Goal: Task Accomplishment & Management: Use online tool/utility

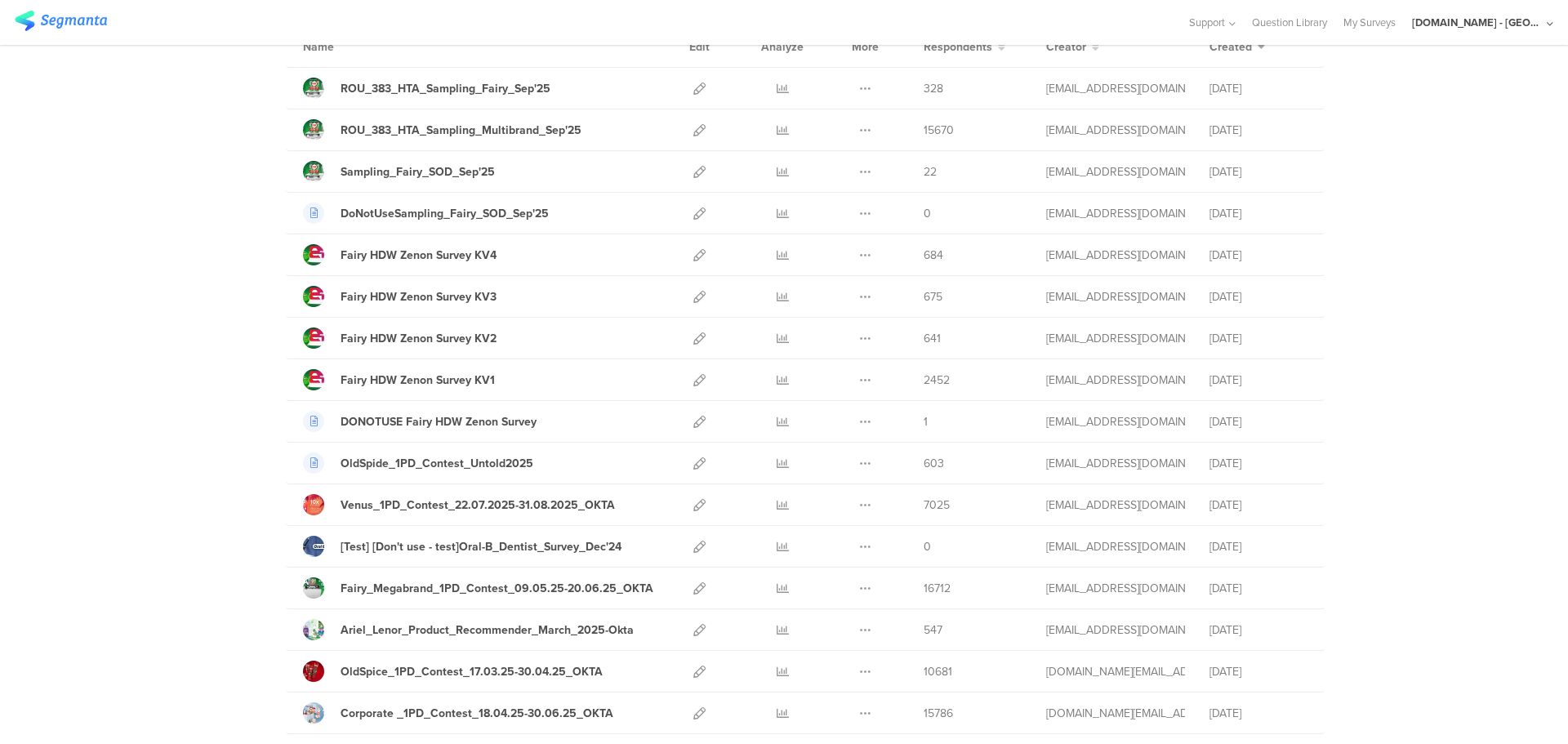
scroll to position [163, 0]
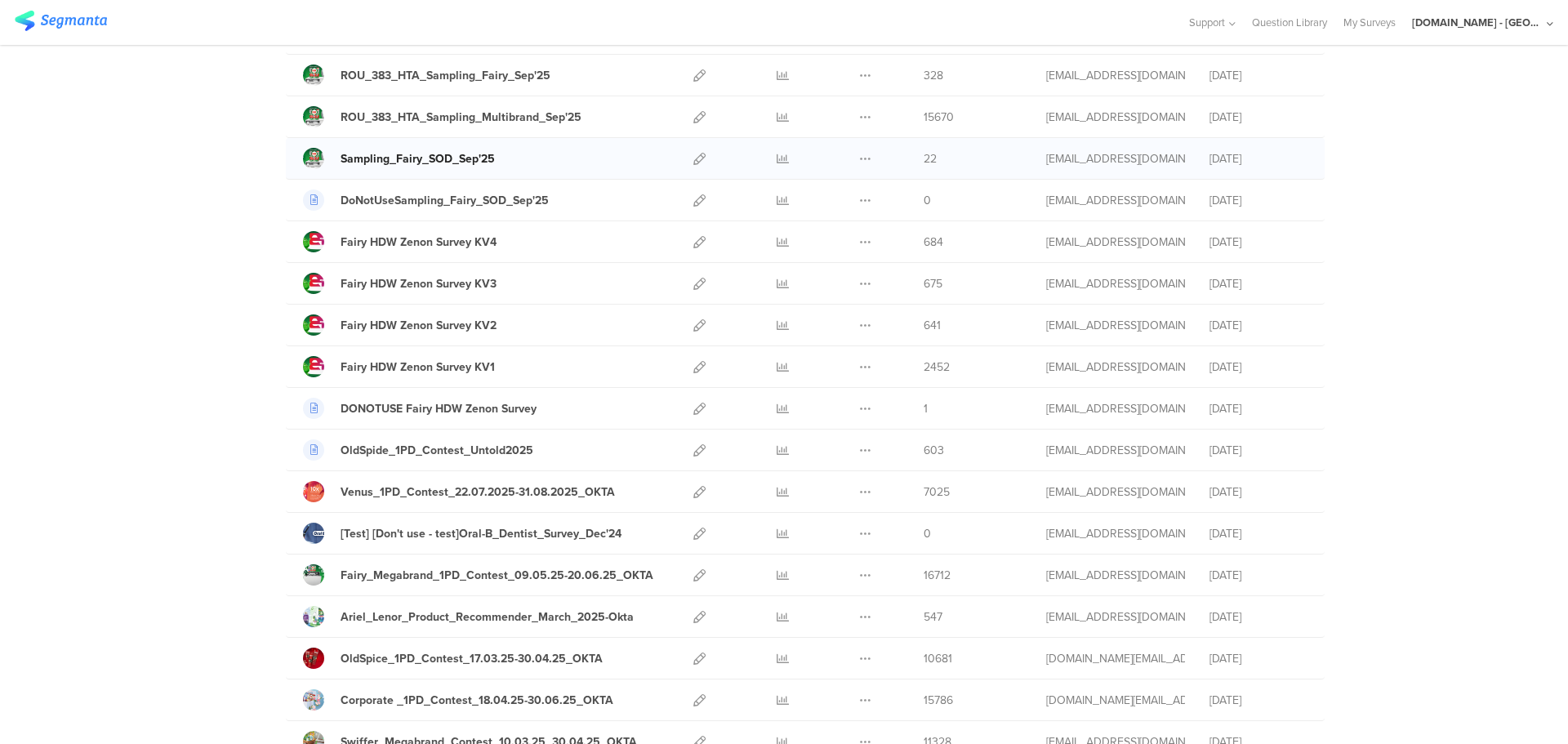
click at [460, 162] on div "Sampling_Fairy_SOD_Sep'25" at bounding box center [417, 158] width 154 height 17
click at [698, 156] on icon at bounding box center [699, 158] width 12 height 12
click at [1528, 17] on div "[DOMAIN_NAME] - [GEOGRAPHIC_DATA]" at bounding box center [1477, 23] width 131 height 16
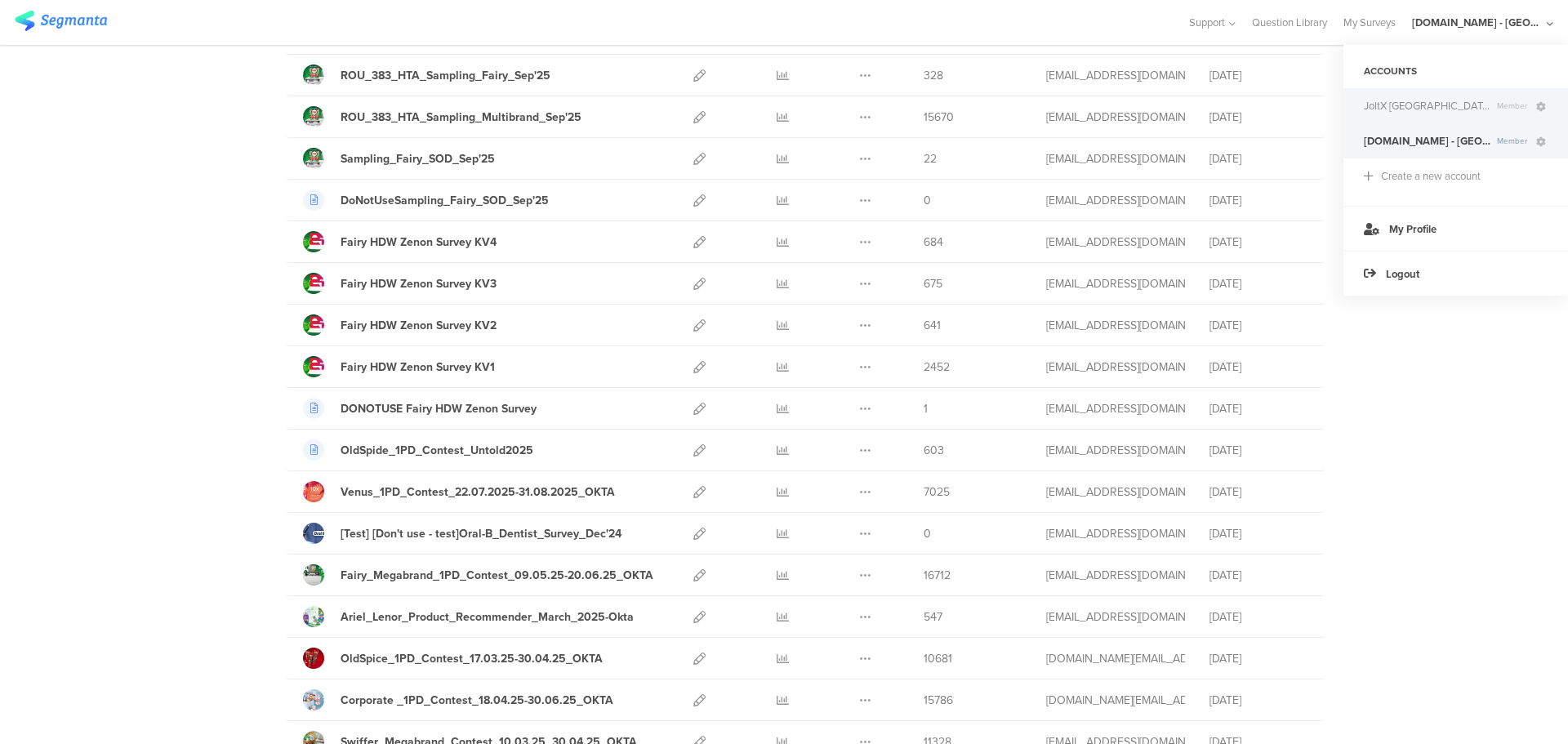
click at [1417, 105] on span "JoltX [GEOGRAPHIC_DATA]" at bounding box center [1427, 106] width 127 height 16
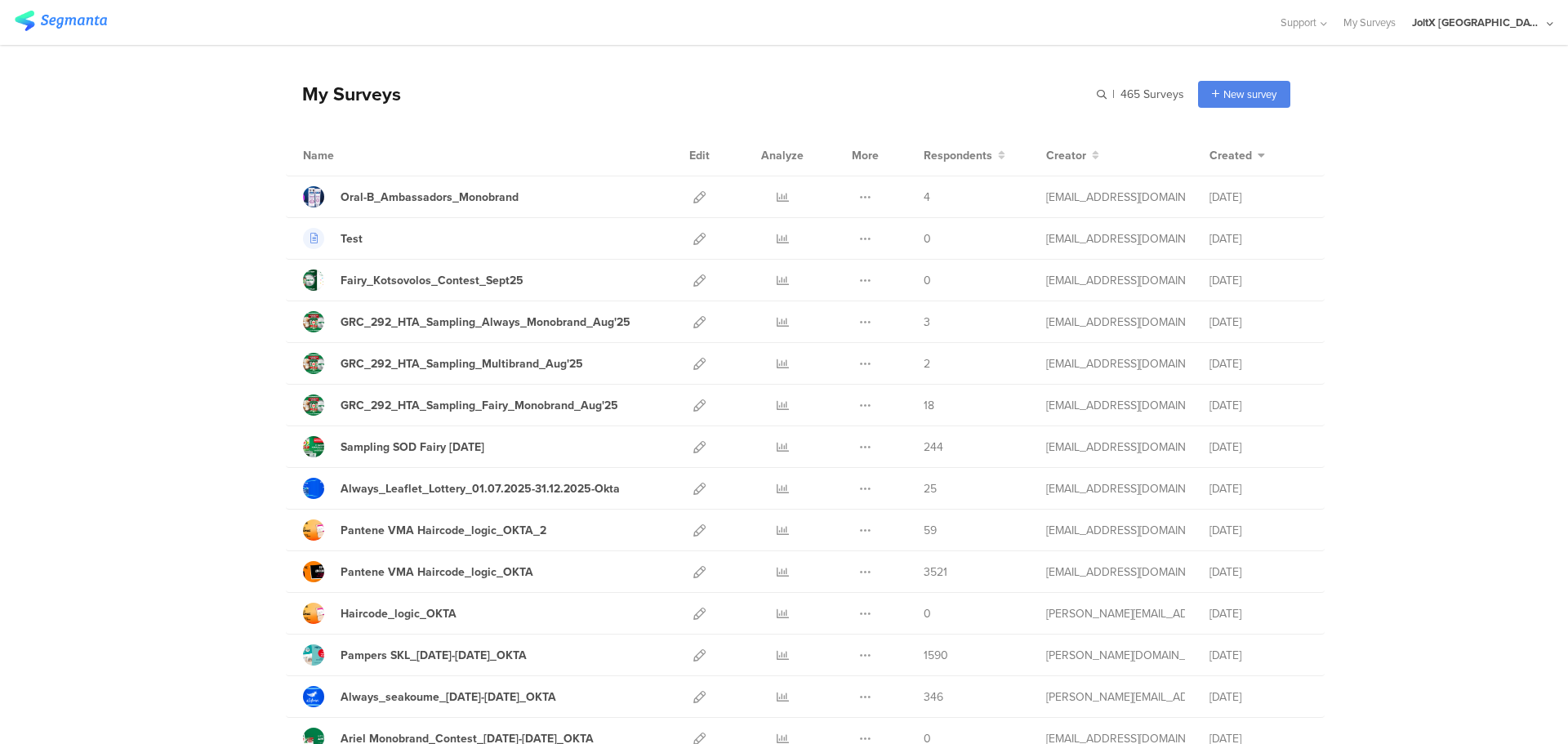
scroll to position [82, 0]
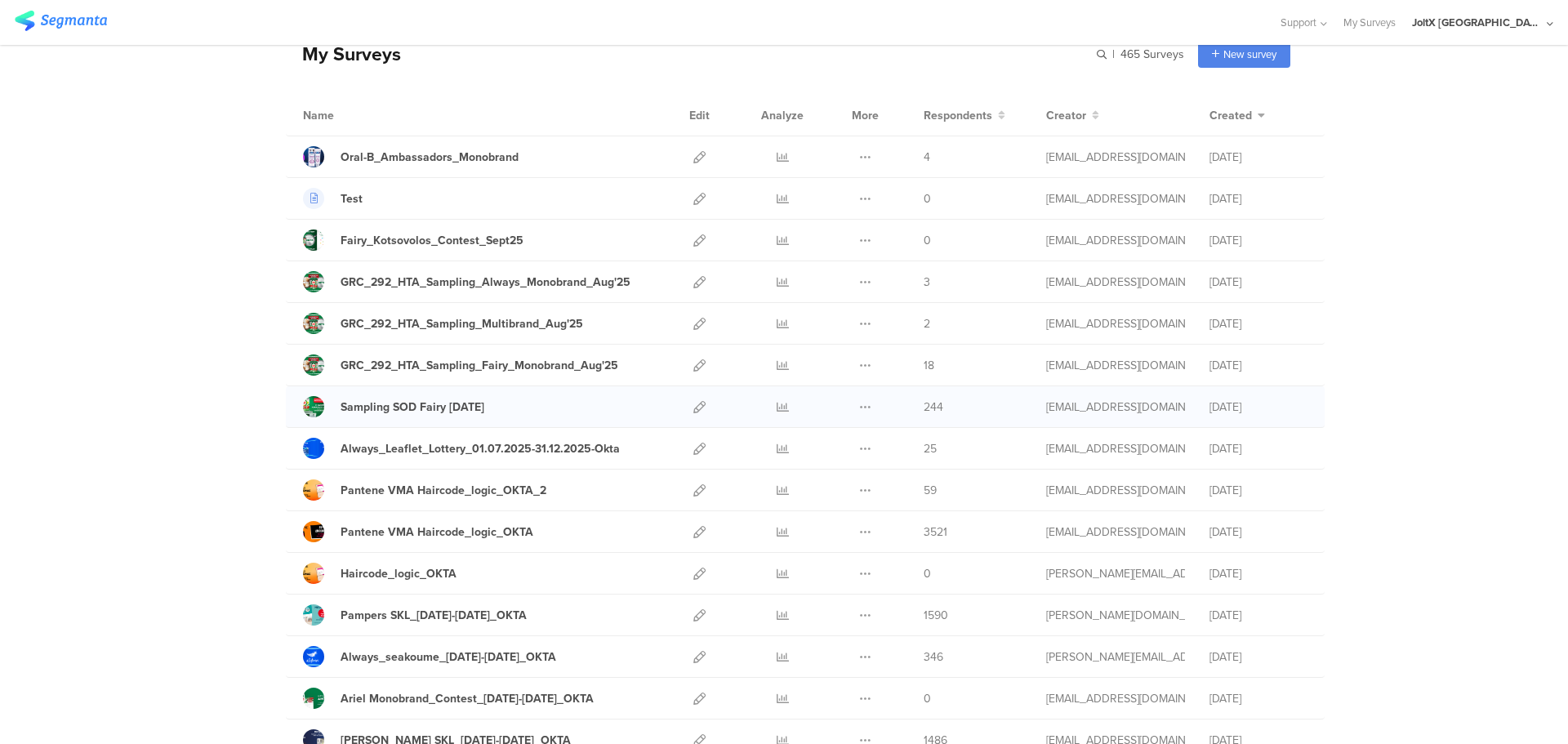
click at [685, 406] on div at bounding box center [699, 406] width 35 height 41
click at [693, 403] on icon at bounding box center [699, 407] width 12 height 12
click at [860, 409] on icon at bounding box center [866, 407] width 12 height 12
click at [836, 476] on link "Export" at bounding box center [833, 478] width 90 height 30
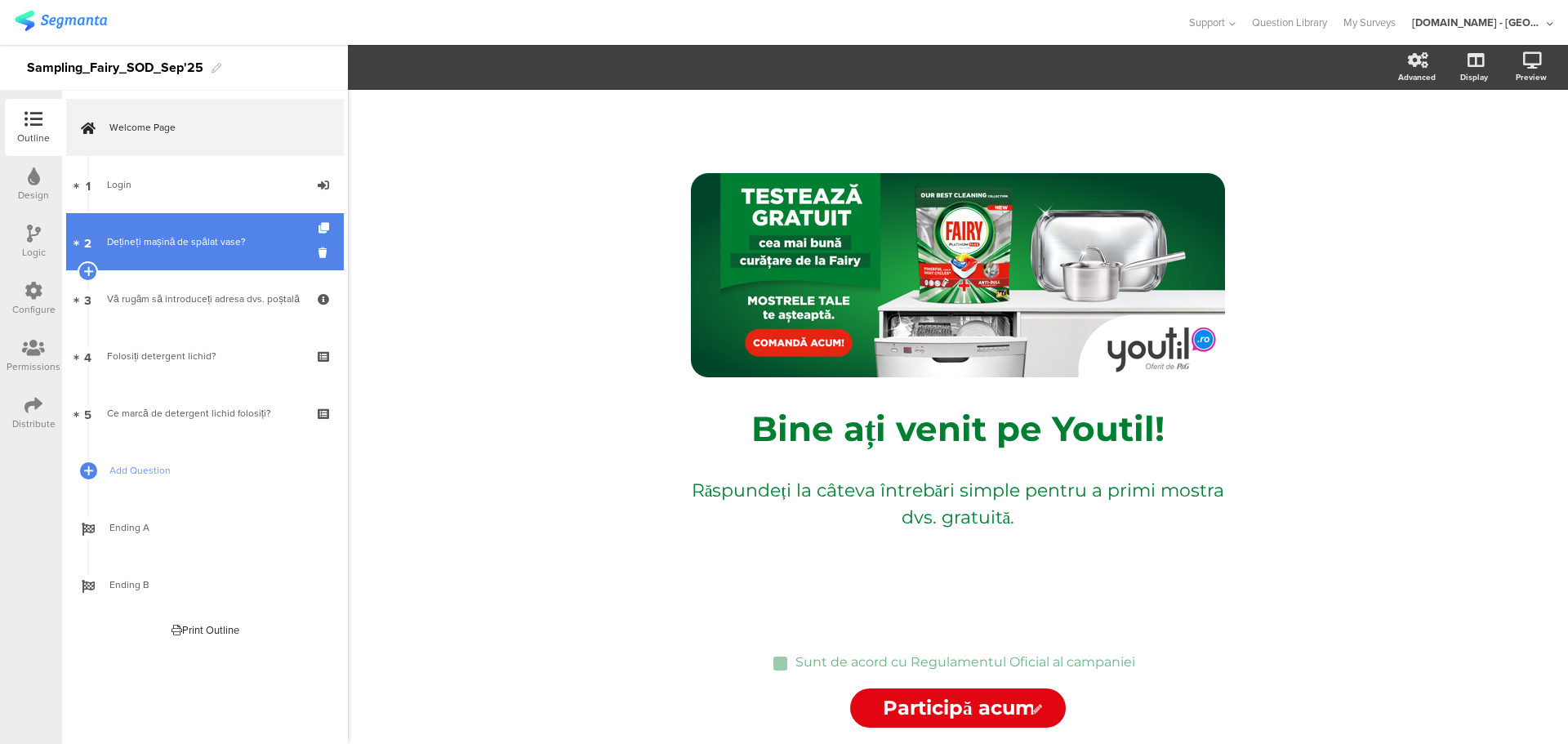
click at [172, 226] on link "2 Dețineți mașină de spălat vase?" at bounding box center [204, 241] width 278 height 57
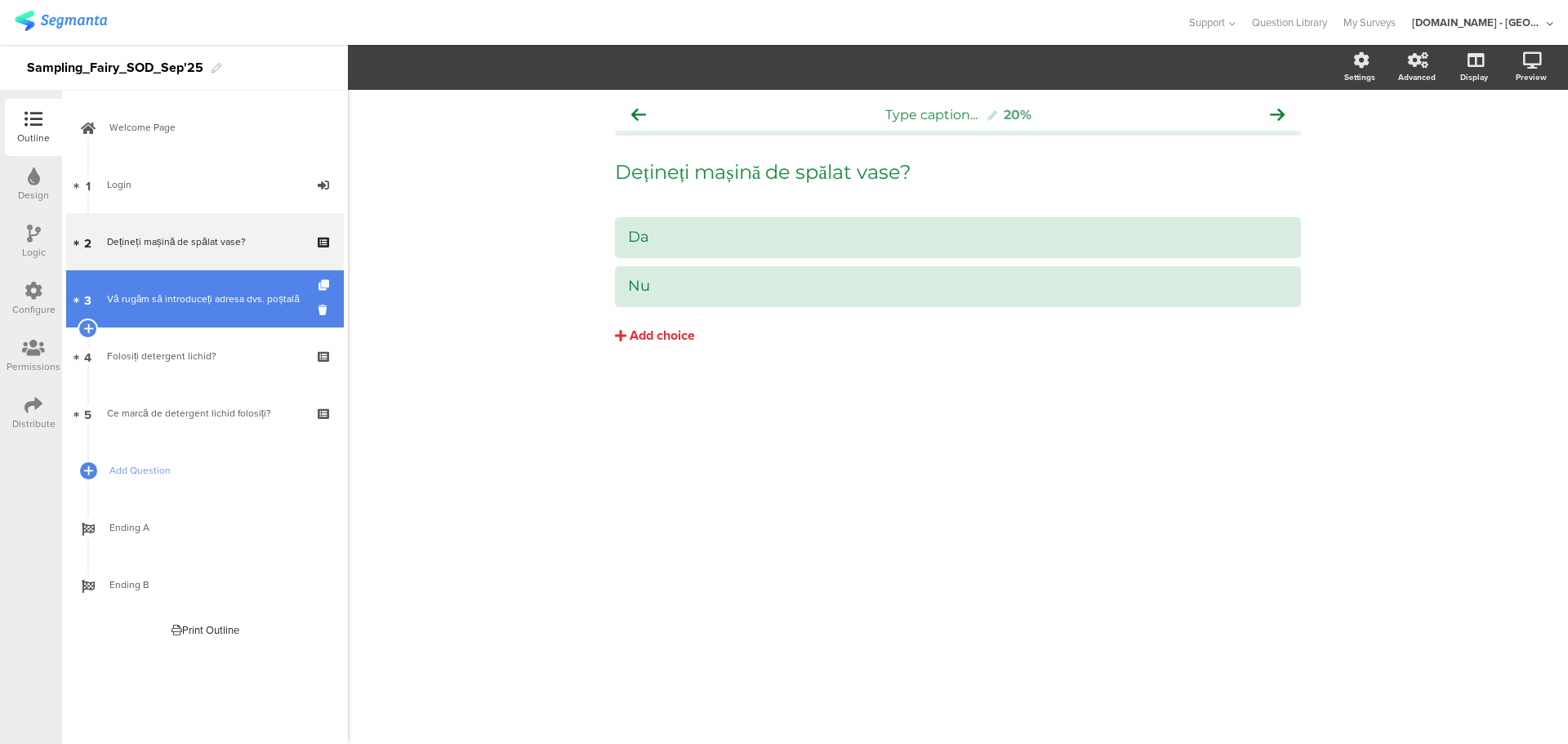
click at [172, 289] on link "3 Vă rugăm să introduceți adresa dvs. poștală" at bounding box center [204, 298] width 278 height 57
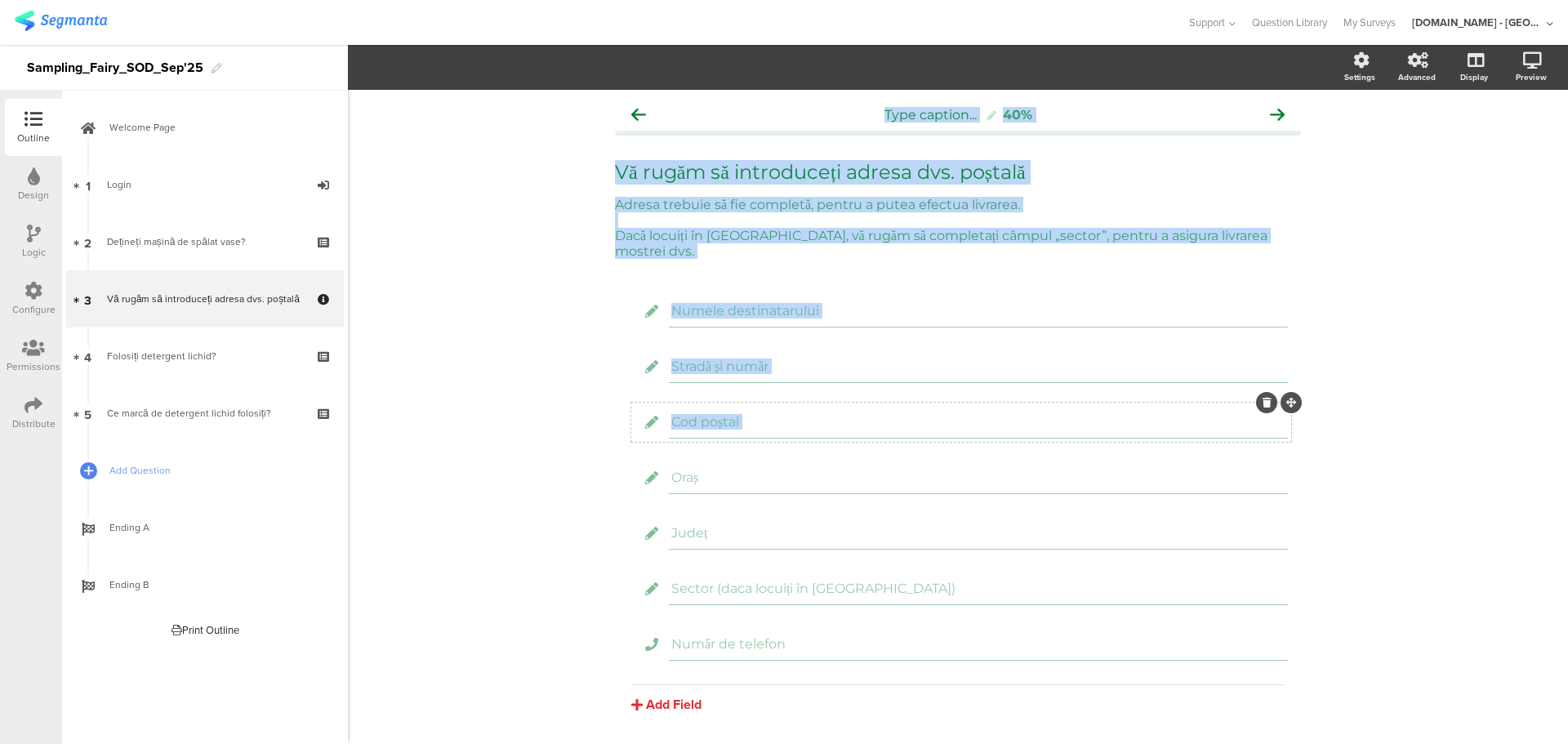
drag, startPoint x: 565, startPoint y: 93, endPoint x: 738, endPoint y: 415, distance: 365.5
click at [758, 438] on div "Type caption... 40% Vă rugăm să introduceți adresa dvs. poștală Vă rugăm să int…" at bounding box center [957, 444] width 1220 height 710
click at [478, 307] on div "Type caption... 40% Vă rugăm să introduceți adresa dvs. poștală Vă rugăm să int…" at bounding box center [957, 444] width 1220 height 710
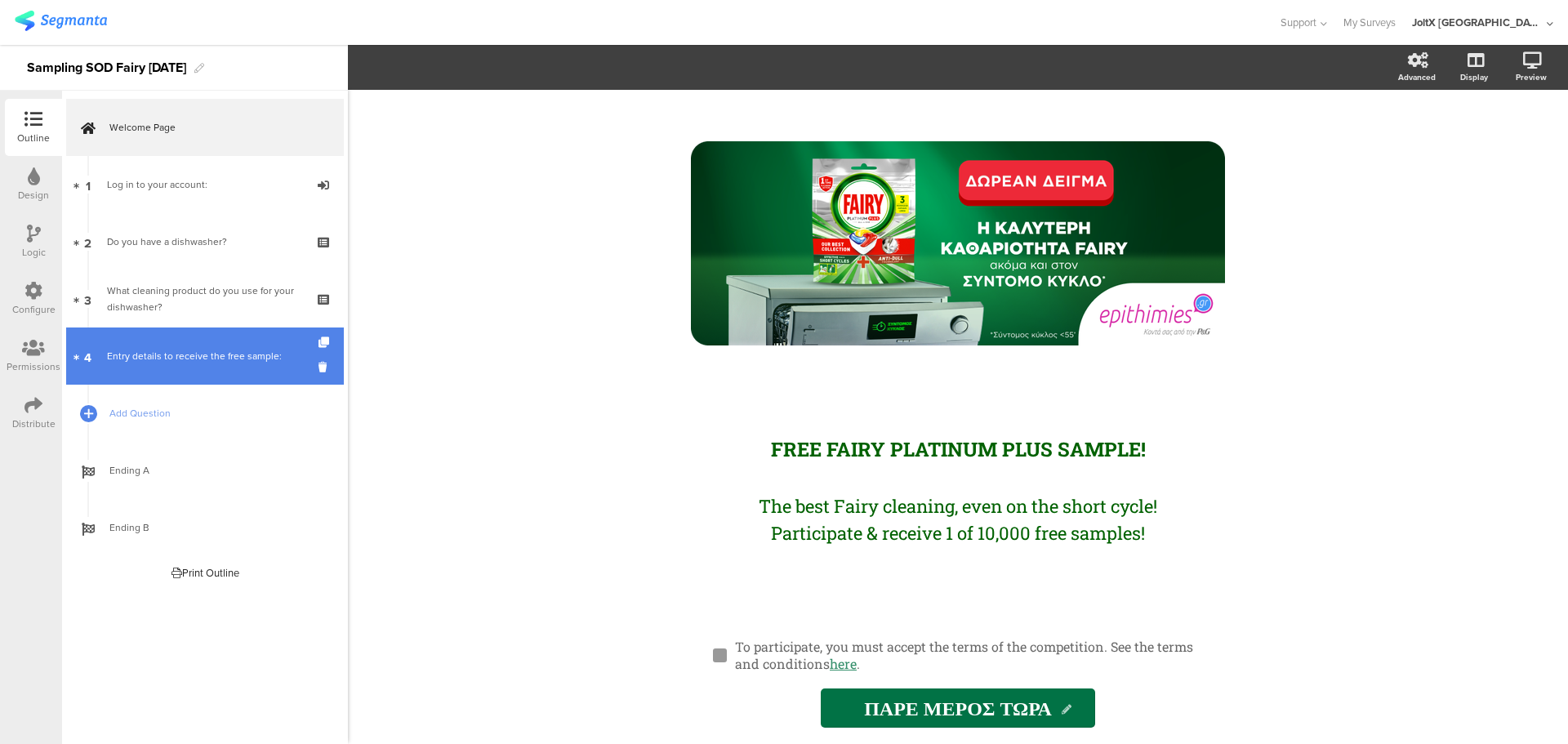
click at [184, 357] on font "Entry details to receive the free sample:" at bounding box center [193, 356] width 174 height 15
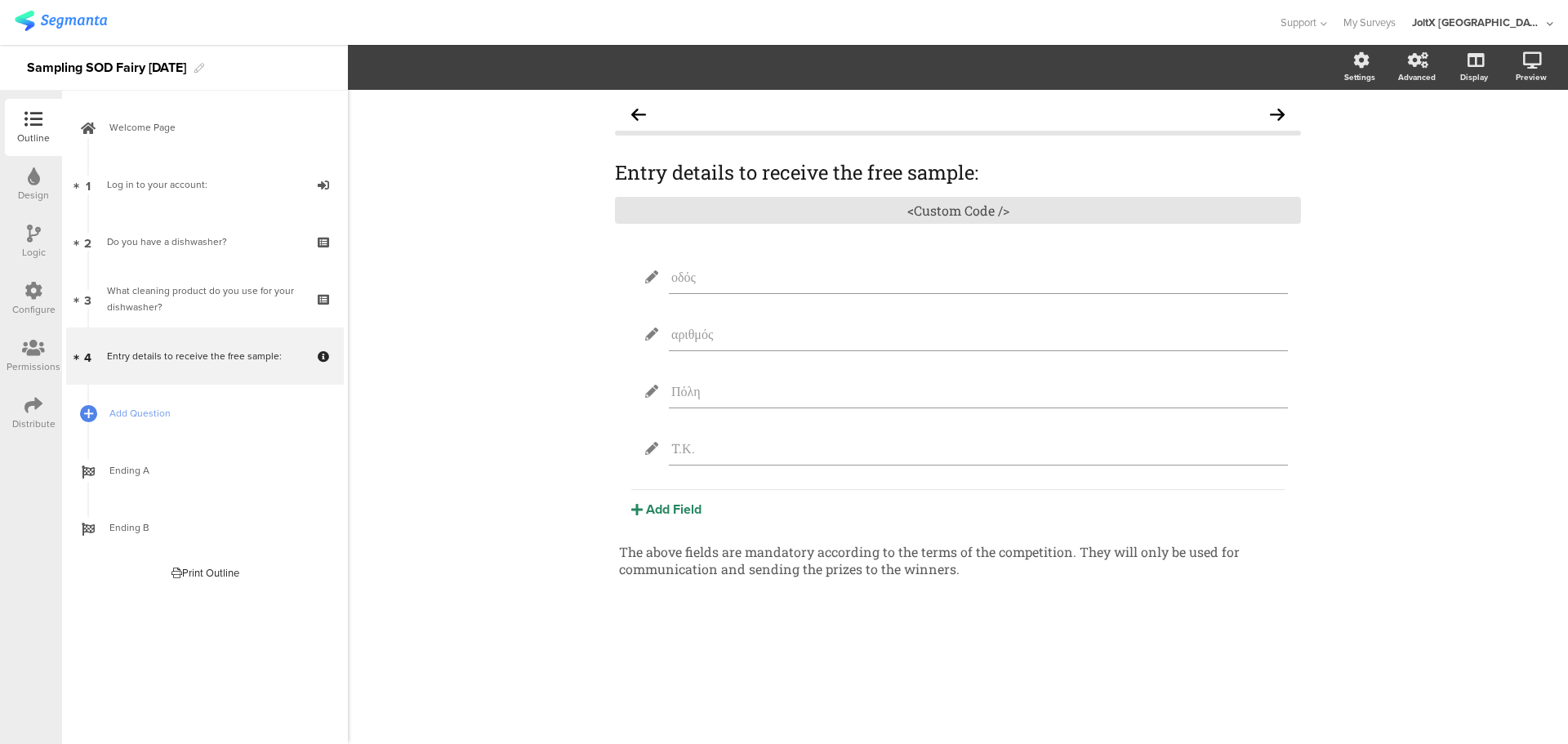
click at [470, 419] on div "Entry details to receive the free sample: Entry details to receive the free sam…" at bounding box center [957, 416] width 1220 height 654
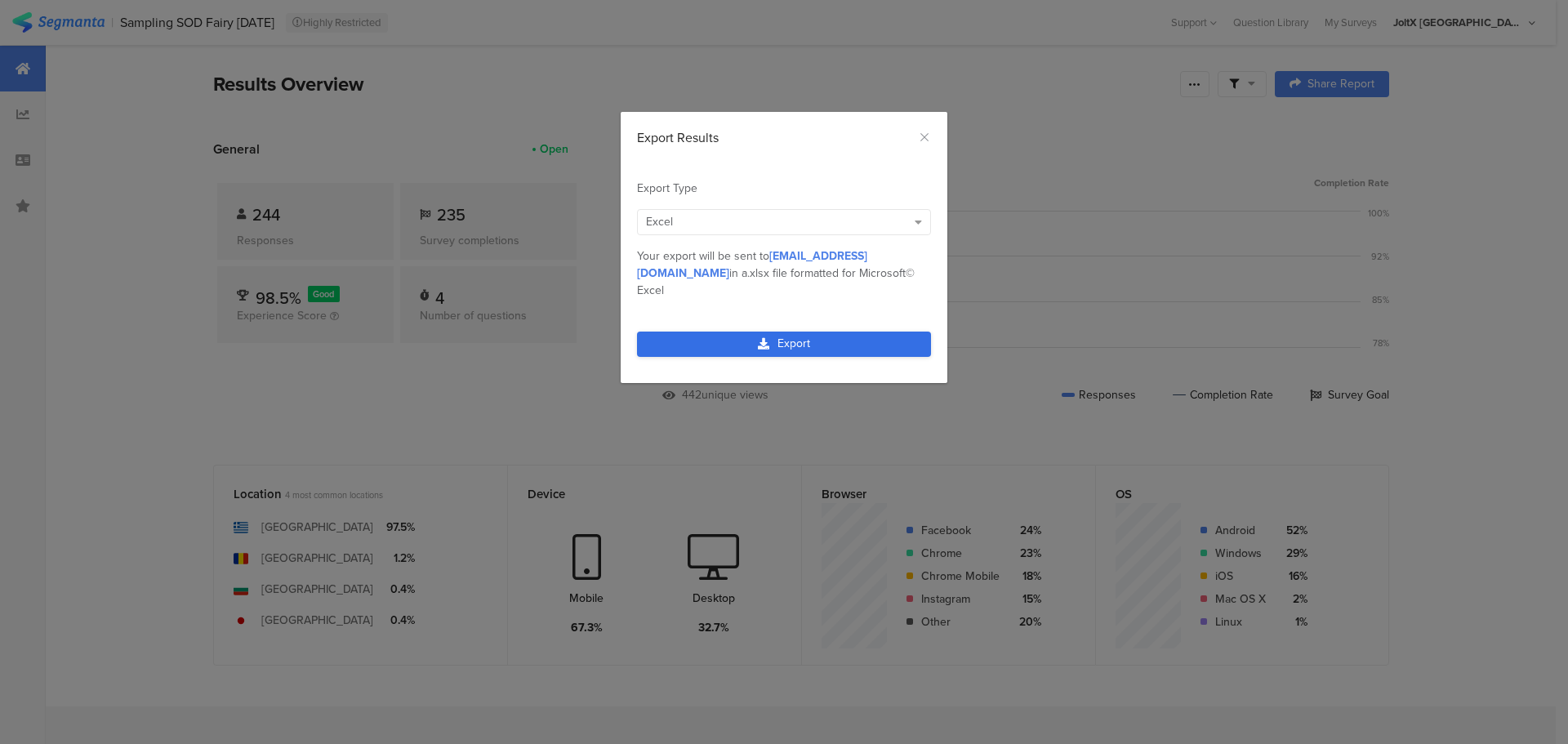
click at [785, 332] on link "Export" at bounding box center [784, 344] width 294 height 25
